Goal: Task Accomplishment & Management: Manage account settings

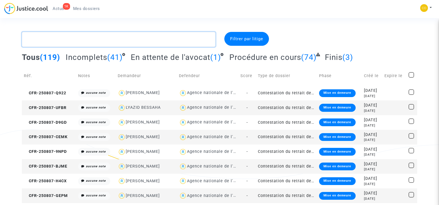
click at [51, 38] on textarea at bounding box center [118, 39] width 193 height 15
paste textarea "NOGUEIRA"
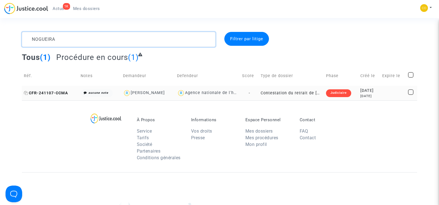
type textarea "NOGUEIRA"
click at [37, 94] on span "CFR-241107-CCMA" at bounding box center [46, 92] width 44 height 5
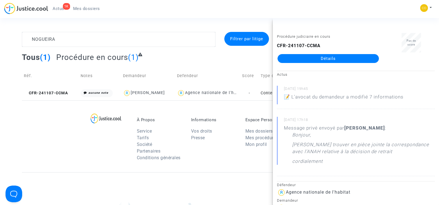
click at [338, 56] on link "Détails" at bounding box center [327, 58] width 101 height 9
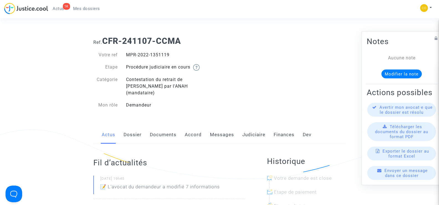
click at [161, 126] on link "Documents" at bounding box center [163, 134] width 27 height 18
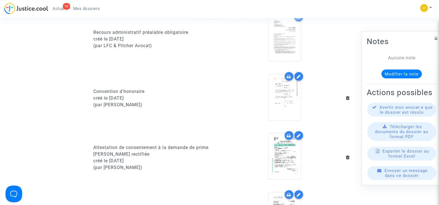
scroll to position [166, 0]
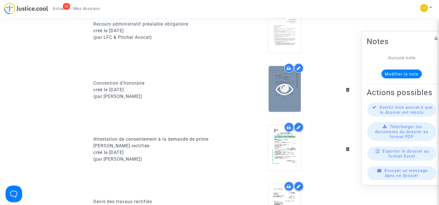
click at [288, 93] on div at bounding box center [284, 89] width 32 height 46
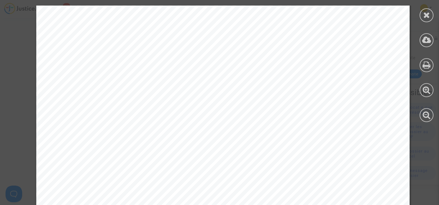
scroll to position [249, 0]
click at [428, 15] on icon at bounding box center [426, 15] width 7 height 8
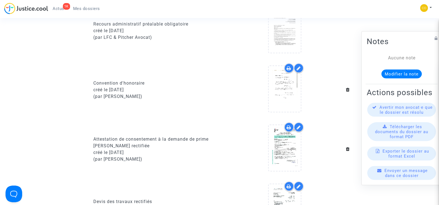
click at [94, 7] on span "Mes dossiers" at bounding box center [86, 8] width 27 height 5
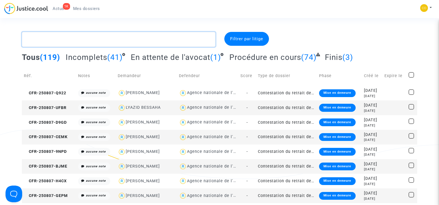
click at [50, 40] on textarea at bounding box center [118, 39] width 193 height 15
paste textarea "ABOUDIL"
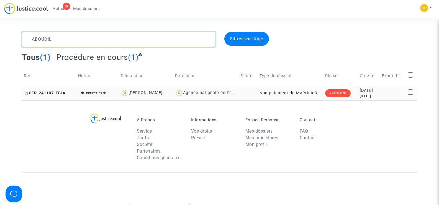
type textarea "ABOUDIL"
click at [57, 92] on span "CFR-241107-FFJA" at bounding box center [45, 92] width 42 height 5
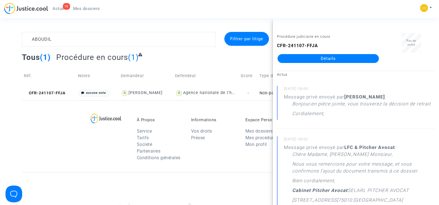
click at [328, 60] on link "Détails" at bounding box center [327, 58] width 101 height 9
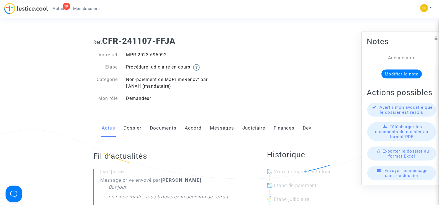
click at [168, 128] on link "Documents" at bounding box center [163, 128] width 27 height 18
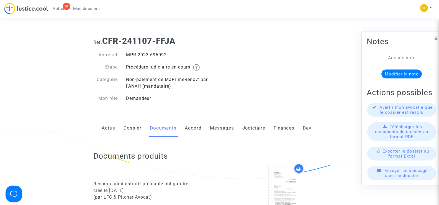
click at [90, 9] on span "Mes dossiers" at bounding box center [86, 8] width 27 height 5
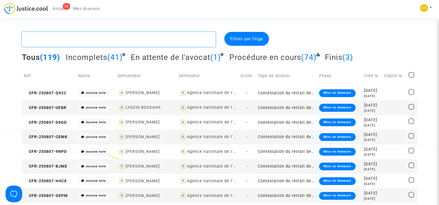
click at [62, 41] on textarea at bounding box center [118, 39] width 193 height 15
paste textarea "ESTEVEZ"
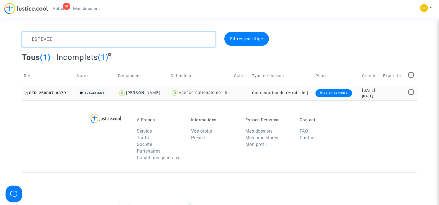
type textarea "ESTEVEZ"
click at [42, 92] on span "CFR-250807-V87R" at bounding box center [45, 92] width 42 height 5
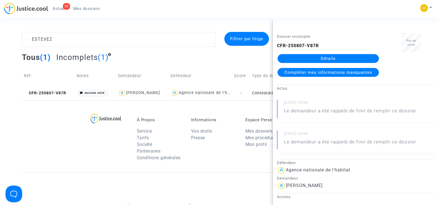
click at [319, 61] on link "Détails" at bounding box center [327, 58] width 101 height 9
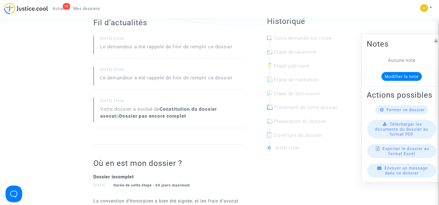
scroll to position [28, 0]
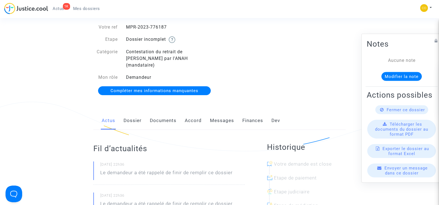
click at [156, 116] on link "Documents" at bounding box center [163, 120] width 27 height 18
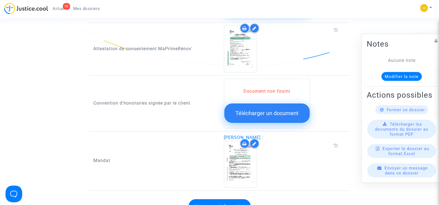
scroll to position [609, 0]
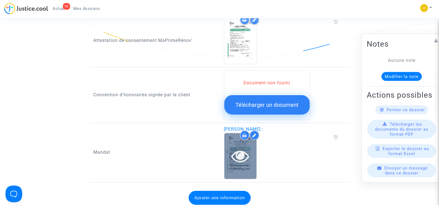
click at [239, 148] on icon at bounding box center [240, 156] width 18 height 18
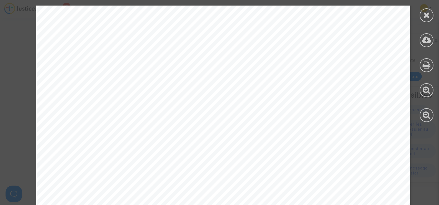
scroll to position [701, 0]
click at [424, 16] on icon at bounding box center [426, 15] width 7 height 8
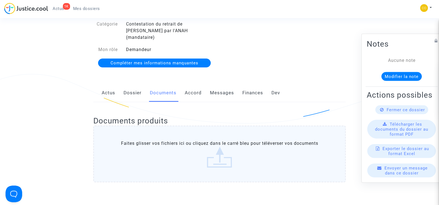
scroll to position [0, 0]
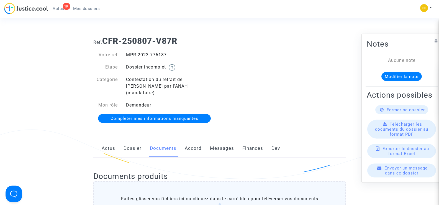
drag, startPoint x: 166, startPoint y: 55, endPoint x: 128, endPoint y: 53, distance: 38.5
click at [128, 53] on div "MPR-2023-776187" at bounding box center [171, 54] width 98 height 7
copy div "MPR-2023-776187"
